Goal: Check status: Check status

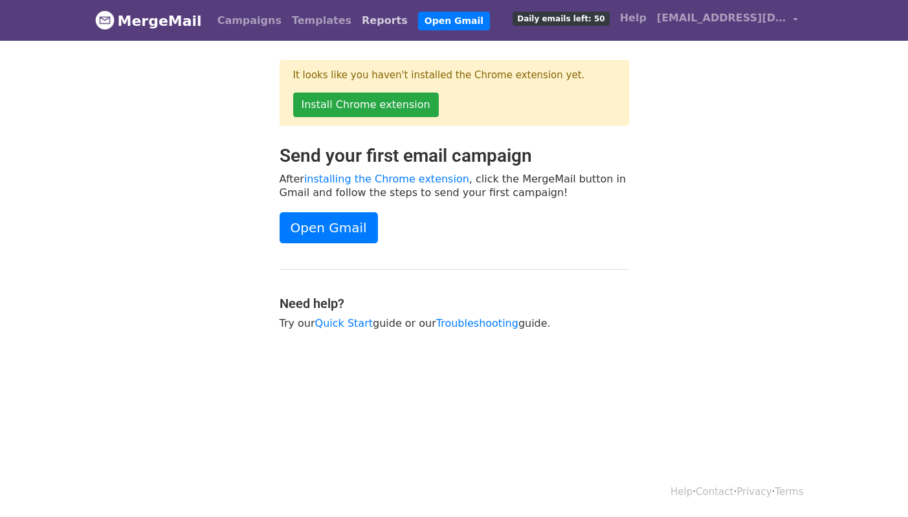
click at [357, 17] on link "Reports" at bounding box center [385, 21] width 56 height 26
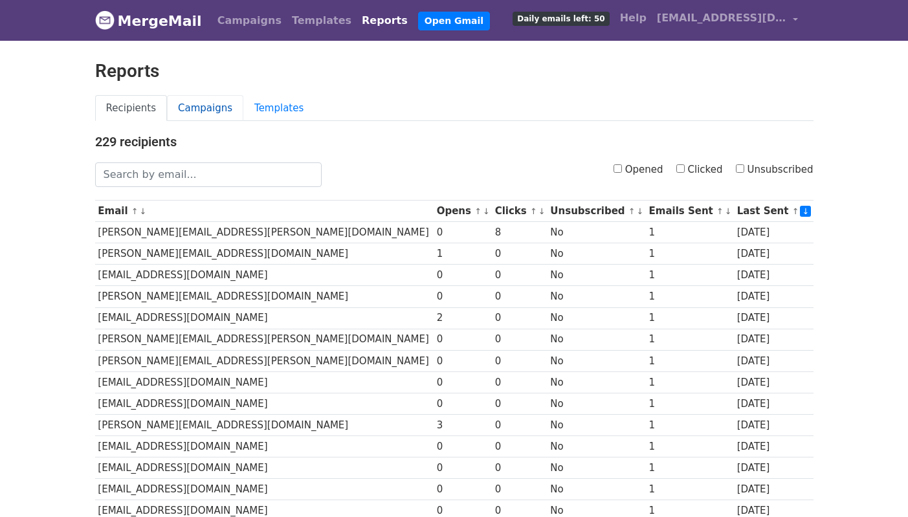
click at [212, 109] on link "Campaigns" at bounding box center [205, 108] width 76 height 27
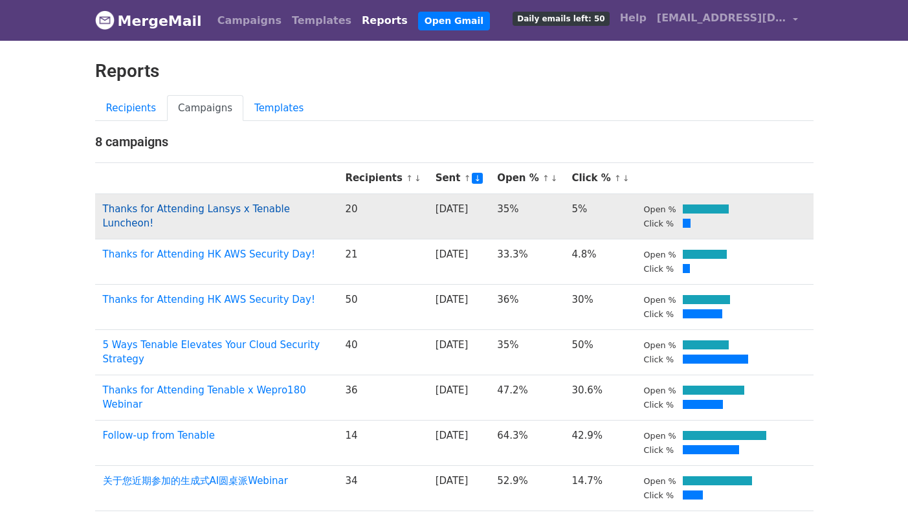
click at [272, 212] on link "Thanks for Attending Lansys x Tenable Luncheon!" at bounding box center [196, 216] width 187 height 27
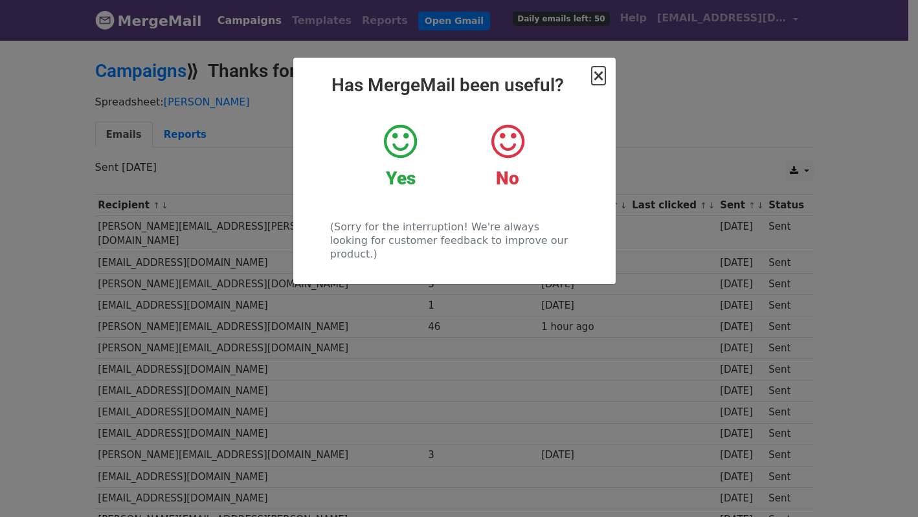
click at [602, 82] on span "×" at bounding box center [598, 76] width 13 height 18
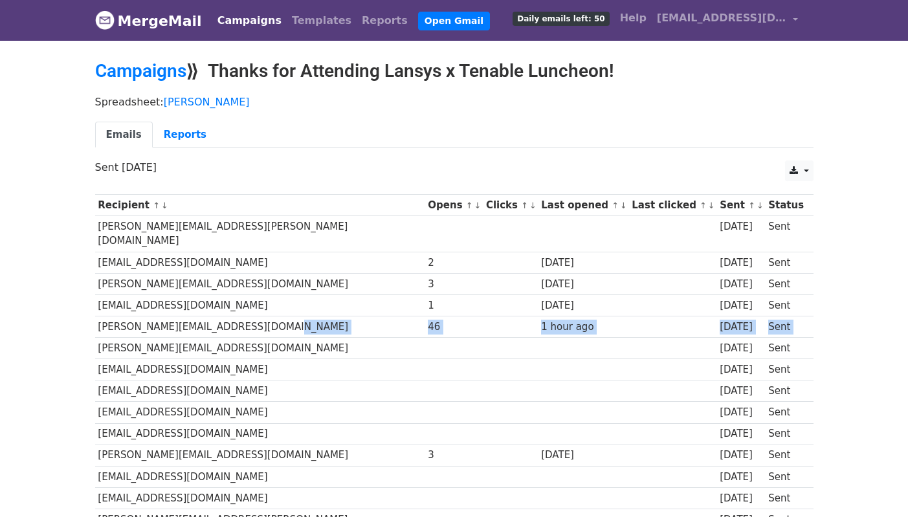
drag, startPoint x: 286, startPoint y: 316, endPoint x: 155, endPoint y: 324, distance: 131.0
click at [155, 324] on tbody "Recipient ↑ ↓ Opens ↑ ↓ Clicks ↑ ↓ Last opened ↑ ↓ Last clicked ↑ ↓ Sent ↑ ↓ St…" at bounding box center [454, 449] width 719 height 508
drag, startPoint x: 196, startPoint y: 317, endPoint x: 209, endPoint y: 315, distance: 13.7
click at [196, 317] on td "[PERSON_NAME][EMAIL_ADDRESS][DOMAIN_NAME]" at bounding box center [260, 327] width 330 height 21
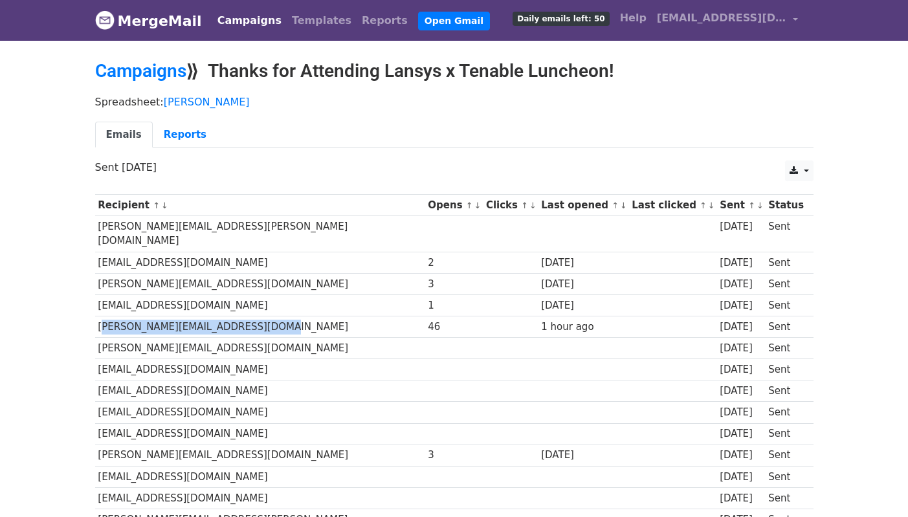
drag, startPoint x: 262, startPoint y: 309, endPoint x: 95, endPoint y: 315, distance: 167.1
click at [95, 317] on td "[PERSON_NAME][EMAIL_ADDRESS][DOMAIN_NAME]" at bounding box center [260, 327] width 330 height 21
copy td "[PERSON_NAME][EMAIL_ADDRESS][DOMAIN_NAME]"
